Goal: Check status: Check status

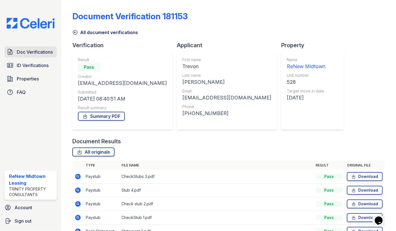
click at [20, 51] on span "Doc Verifications" at bounding box center [35, 52] width 36 height 7
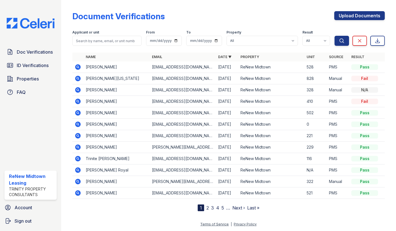
click at [78, 77] on icon at bounding box center [78, 79] width 6 height 6
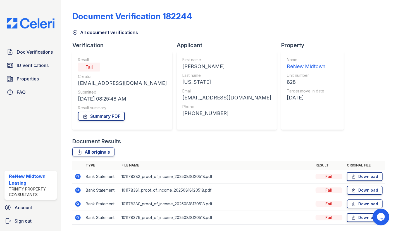
click at [78, 176] on icon at bounding box center [78, 176] width 7 height 7
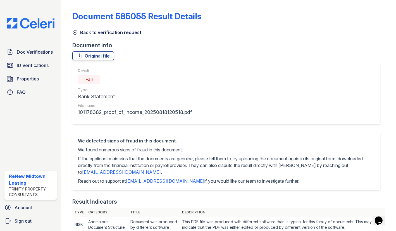
click at [91, 33] on link "Back to verification request" at bounding box center [106, 32] width 69 height 7
